Goal: Task Accomplishment & Management: Complete application form

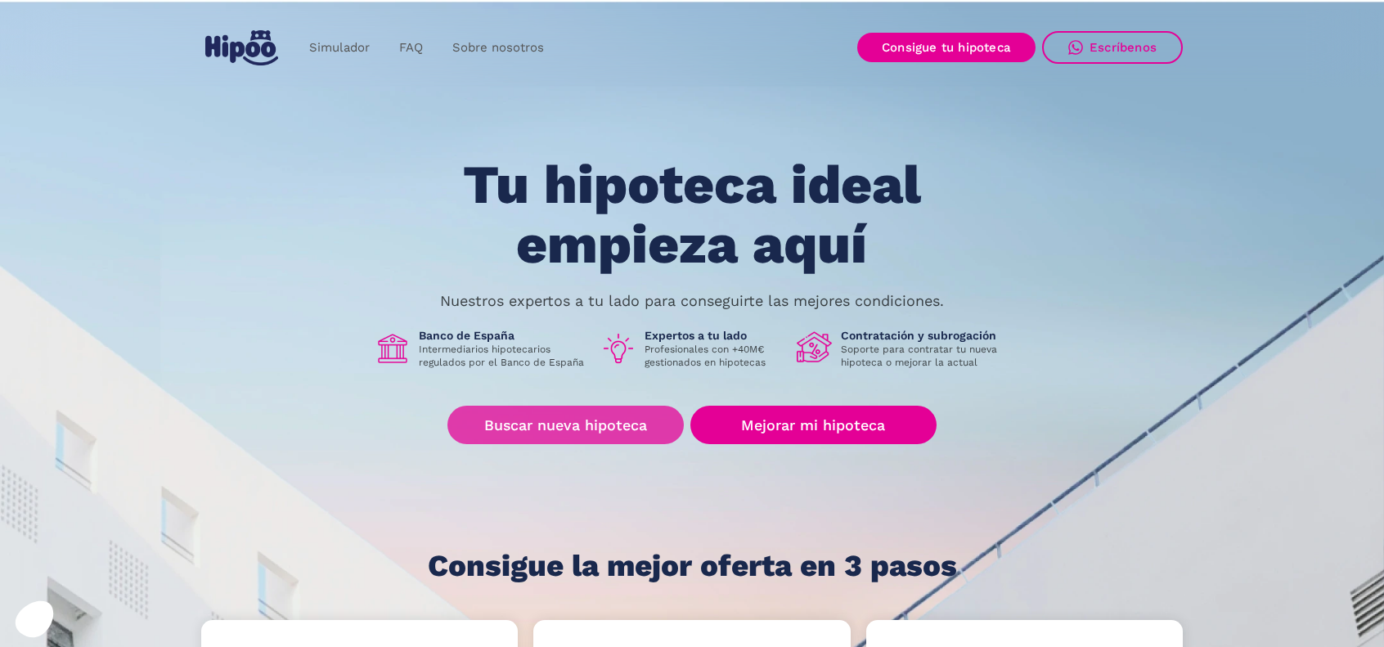
click at [579, 420] on link "Buscar nueva hipoteca" at bounding box center [565, 425] width 236 height 38
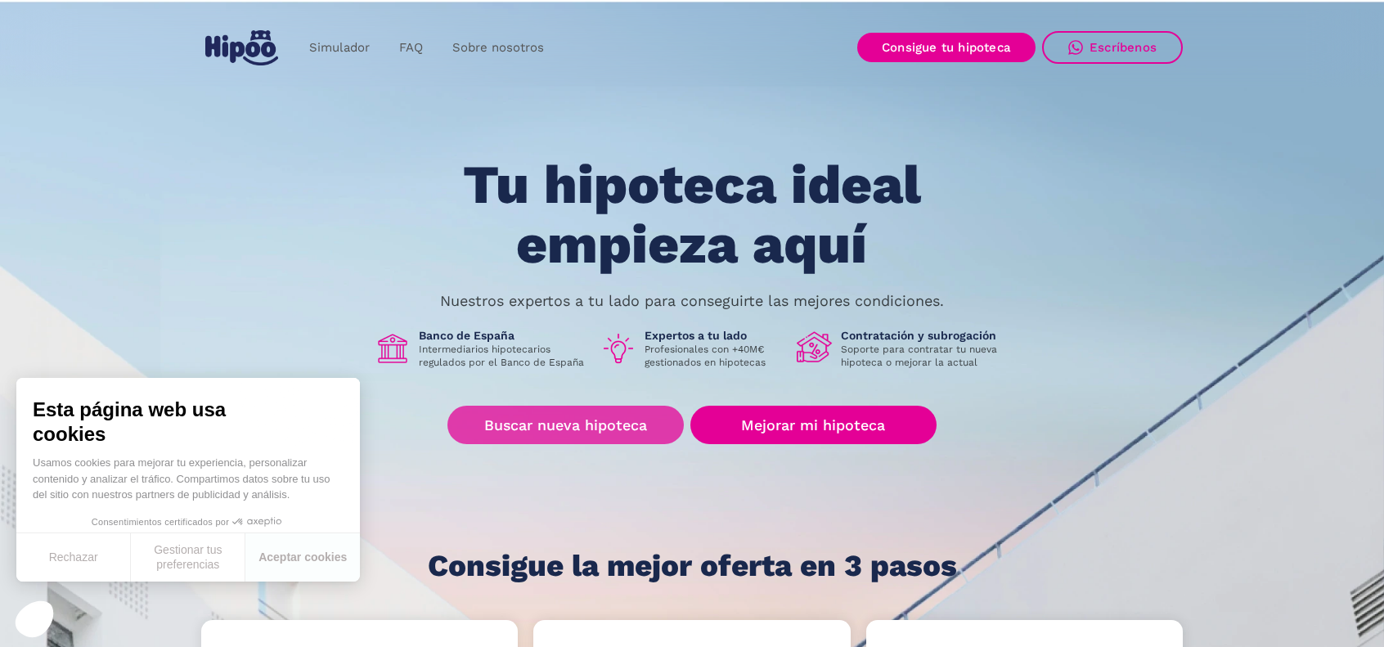
click at [597, 414] on link "Buscar nueva hipoteca" at bounding box center [565, 425] width 236 height 38
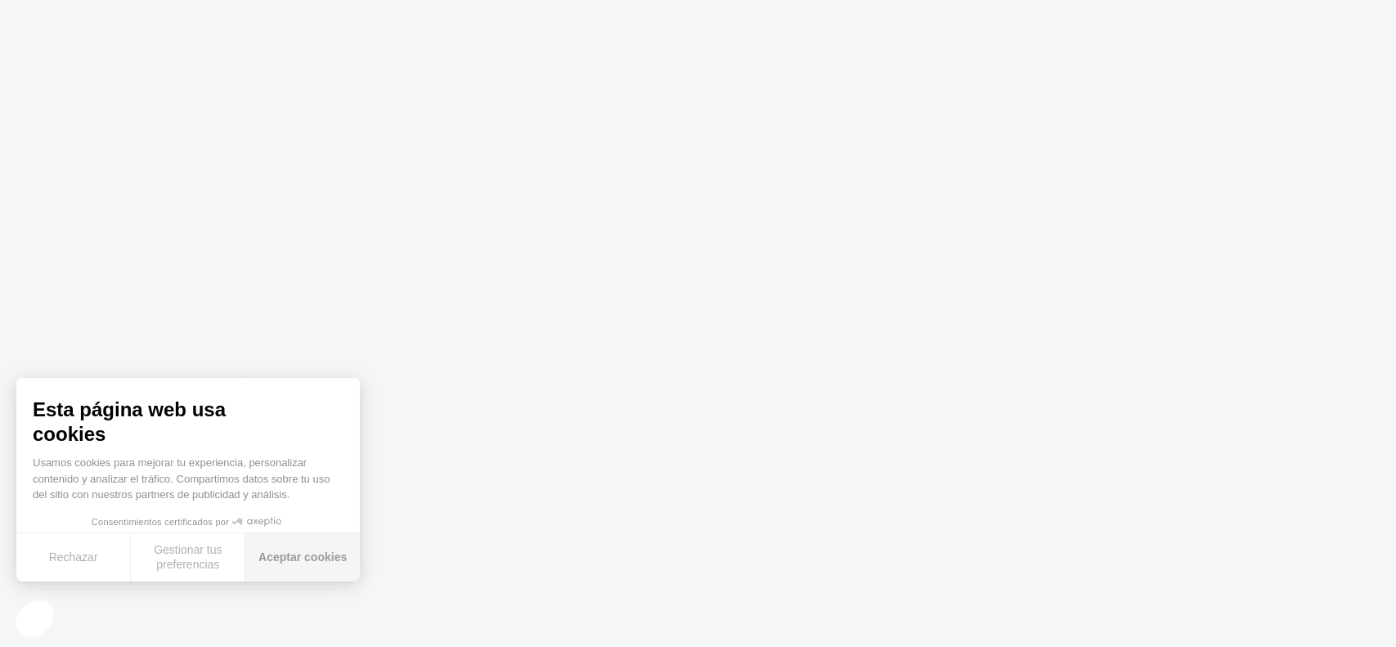
click at [323, 559] on button "Aceptar cookies" at bounding box center [302, 557] width 115 height 48
